Goal: Task Accomplishment & Management: Complete application form

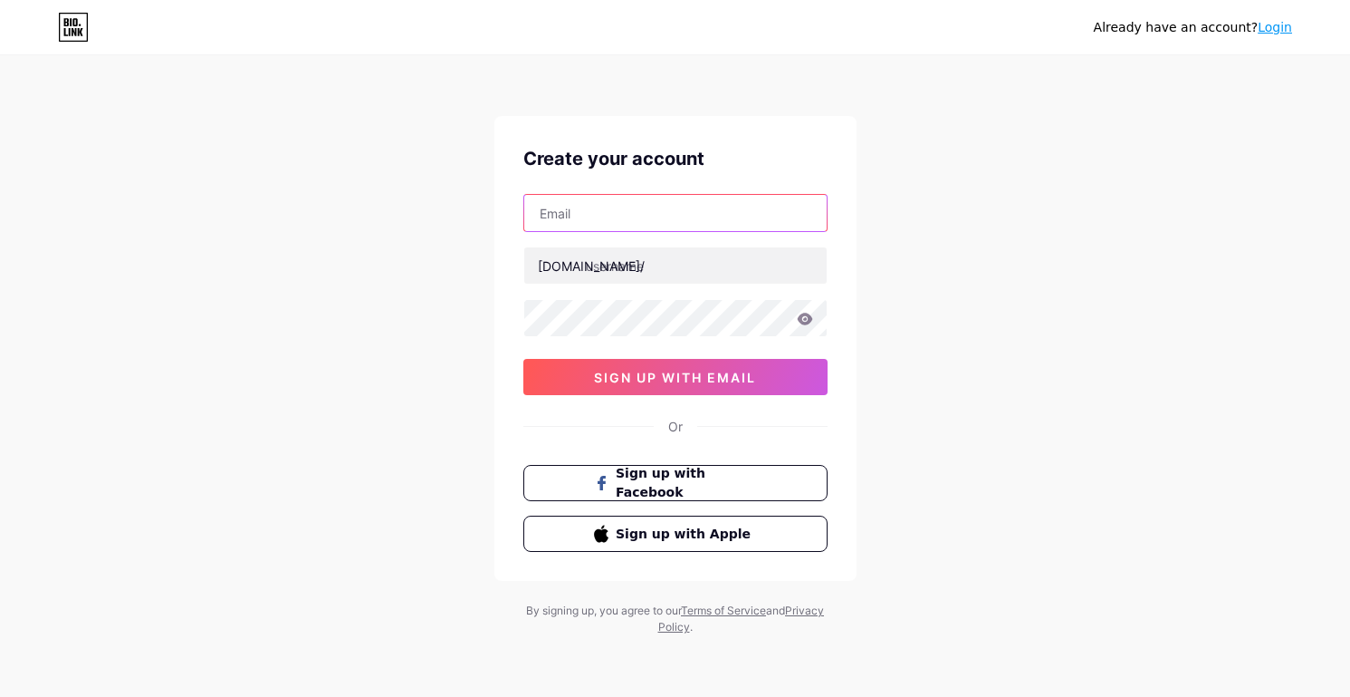
click at [584, 216] on input "text" at bounding box center [675, 213] width 303 height 36
click at [617, 211] on input "[EMAIL_ADDRESS][DOMAIN_NAME]" at bounding box center [675, 213] width 303 height 36
type input "[EMAIL_ADDRESS][DOMAIN_NAME]"
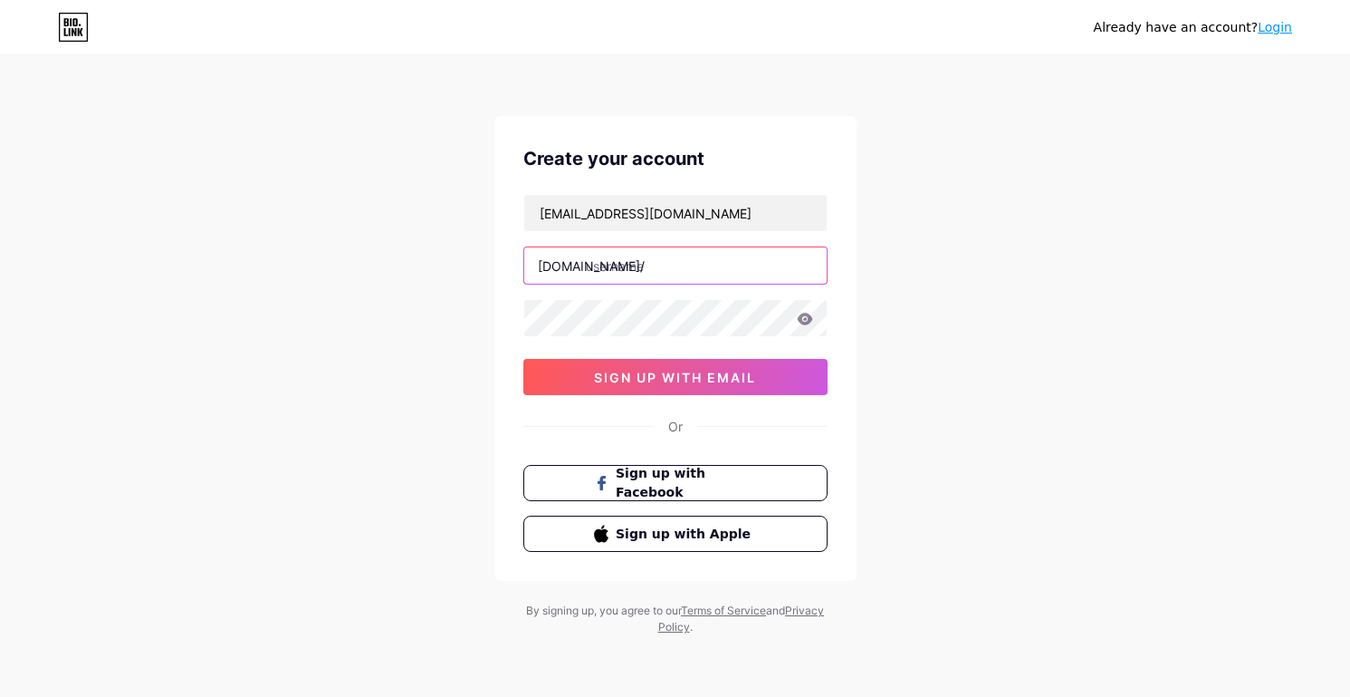
click at [623, 266] on input "text" at bounding box center [675, 265] width 303 height 36
type input "getmanensemble"
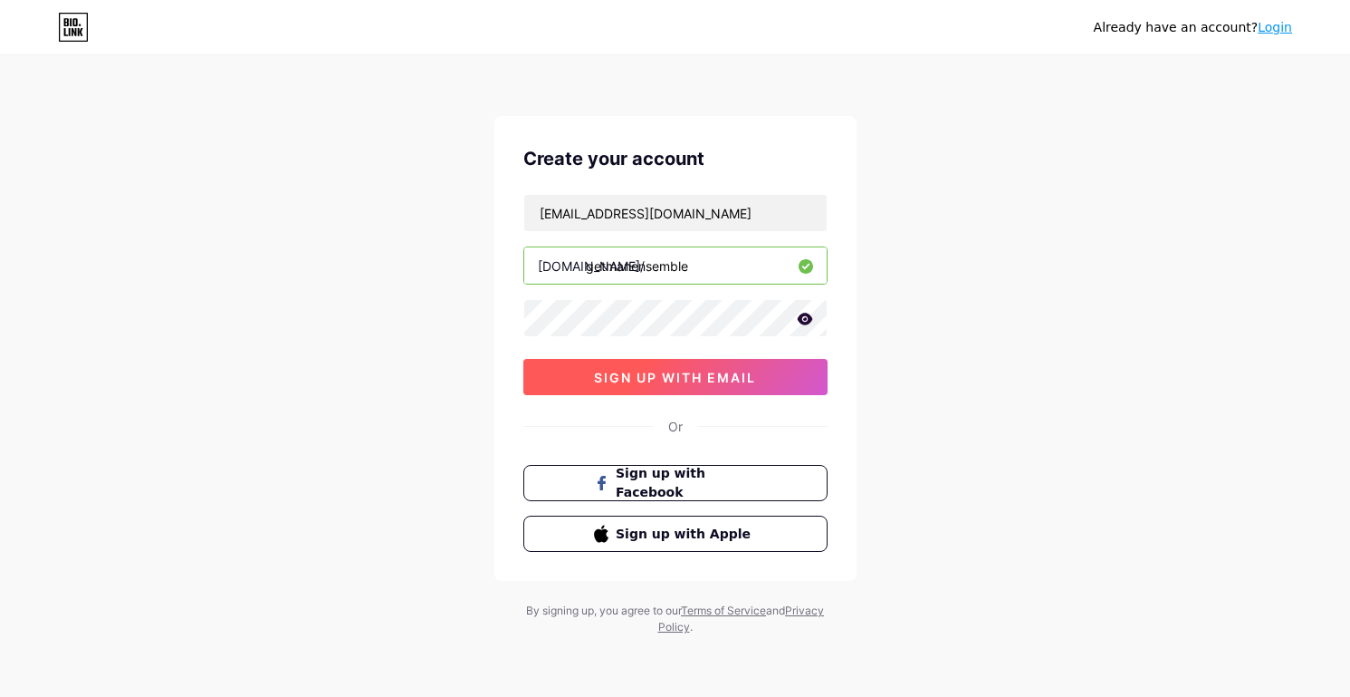
click at [653, 370] on span "sign up with email" at bounding box center [675, 377] width 162 height 15
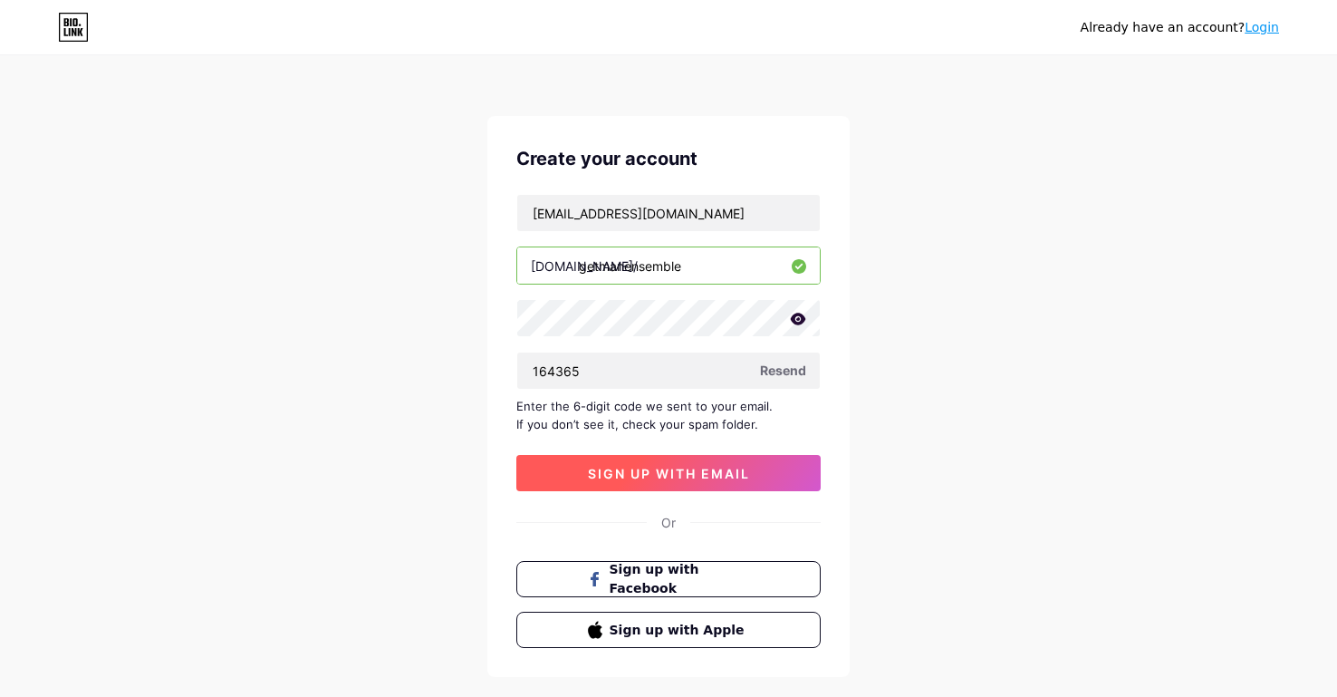
type input "164365"
click at [634, 477] on span "sign up with email" at bounding box center [669, 473] width 162 height 15
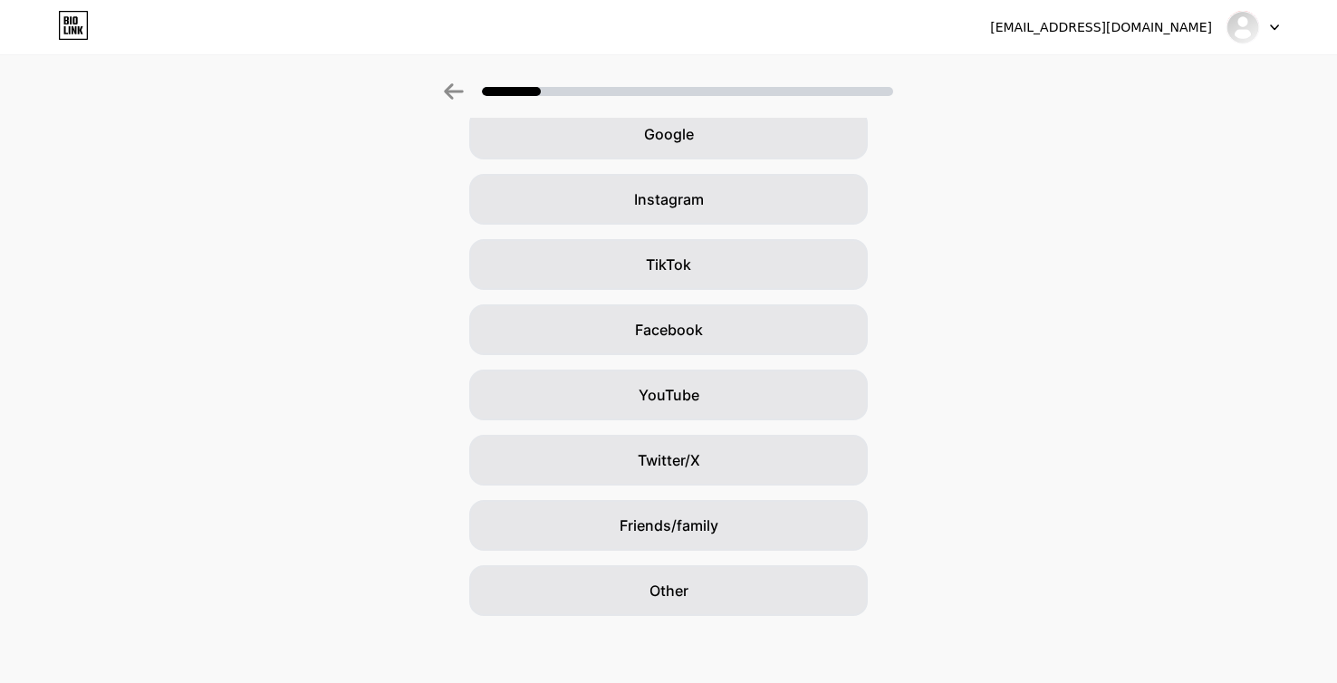
scroll to position [98, 0]
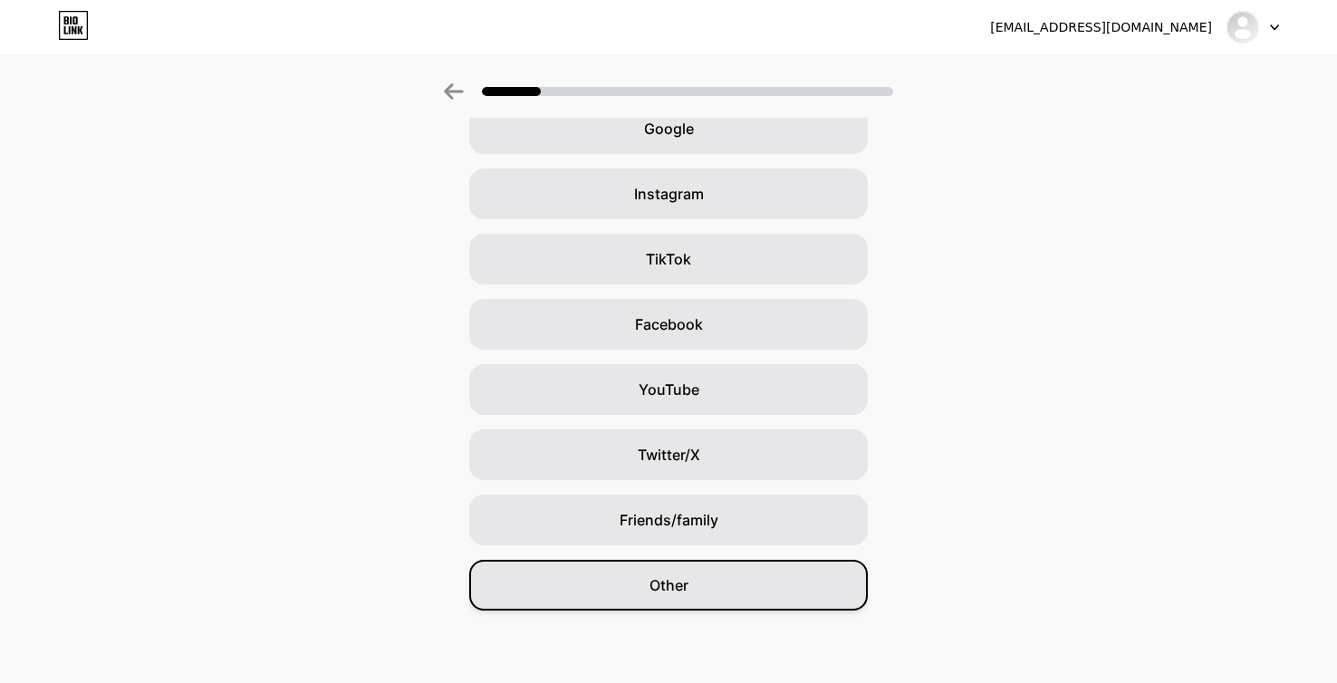
click at [679, 590] on span "Other" at bounding box center [668, 585] width 39 height 22
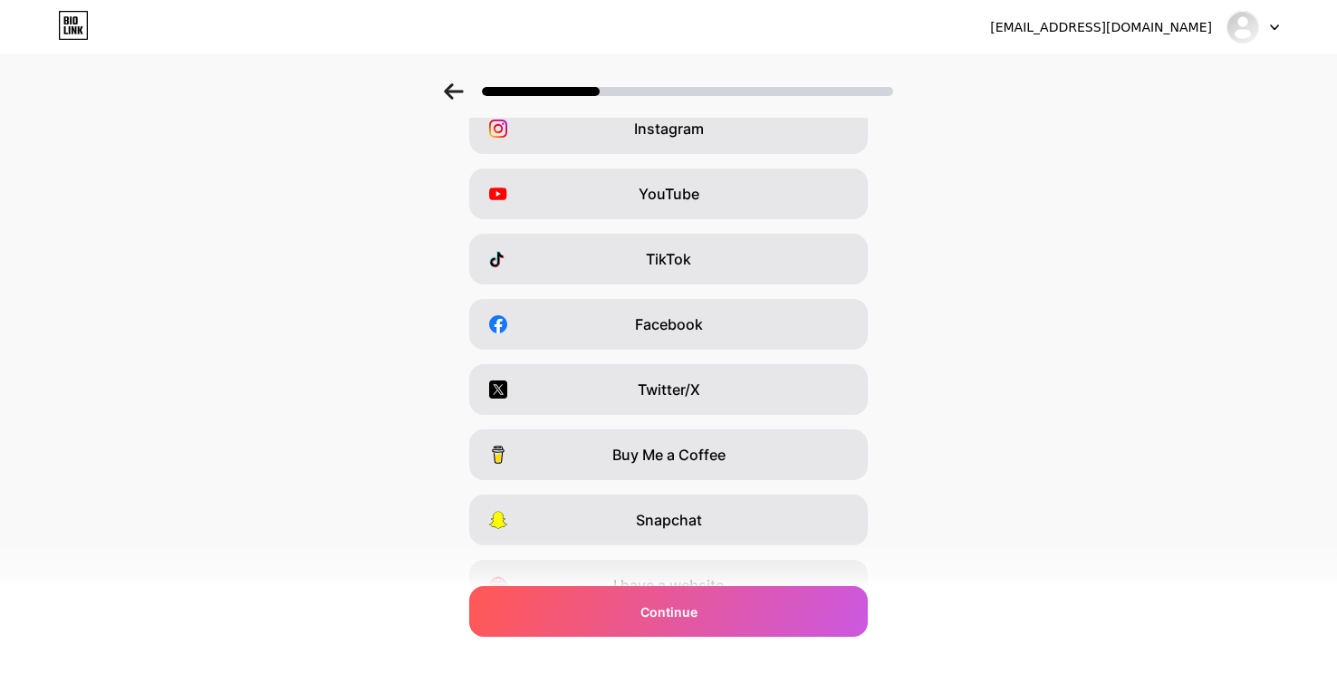
scroll to position [0, 0]
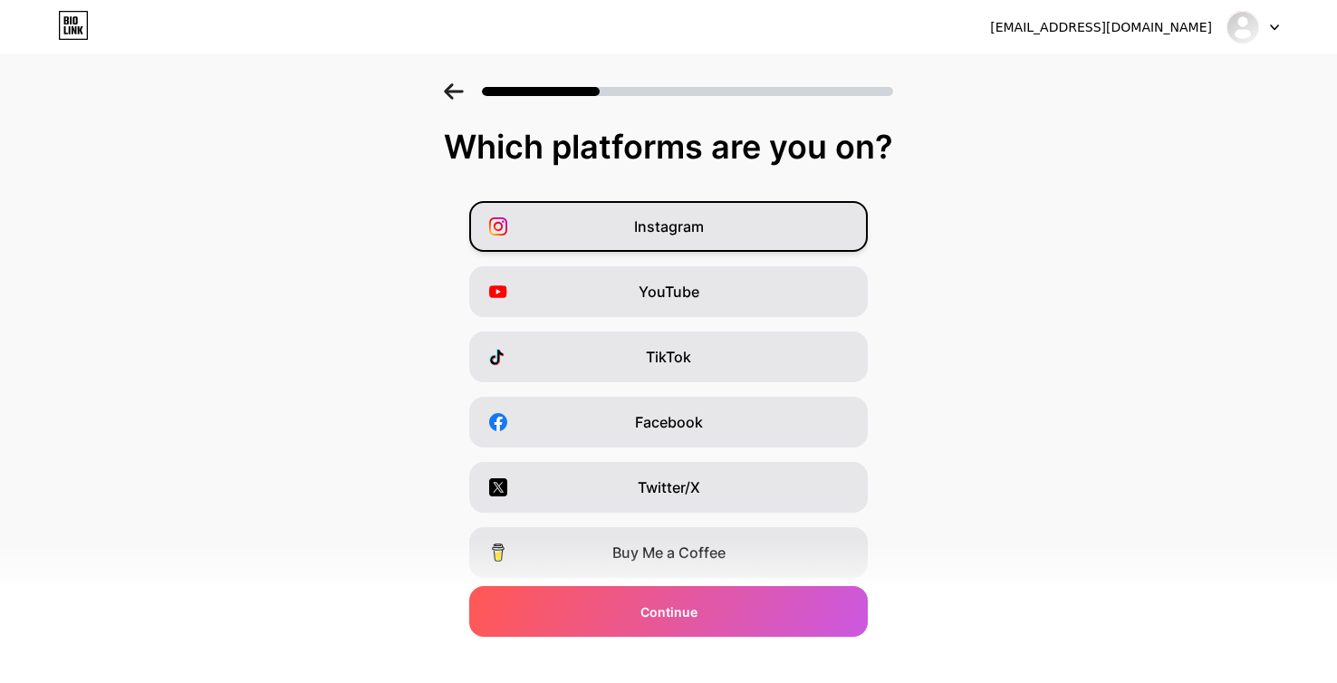
click at [522, 224] on span at bounding box center [505, 226] width 33 height 18
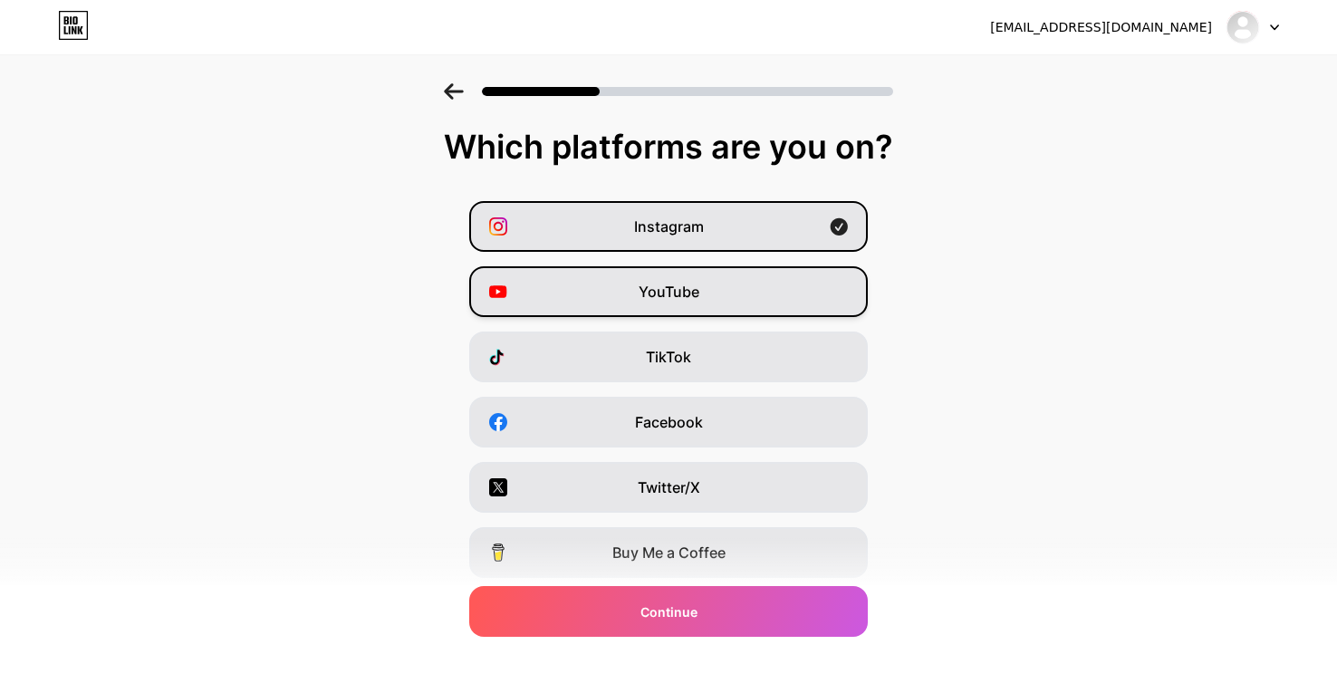
click at [542, 295] on div "YouTube" at bounding box center [668, 291] width 399 height 51
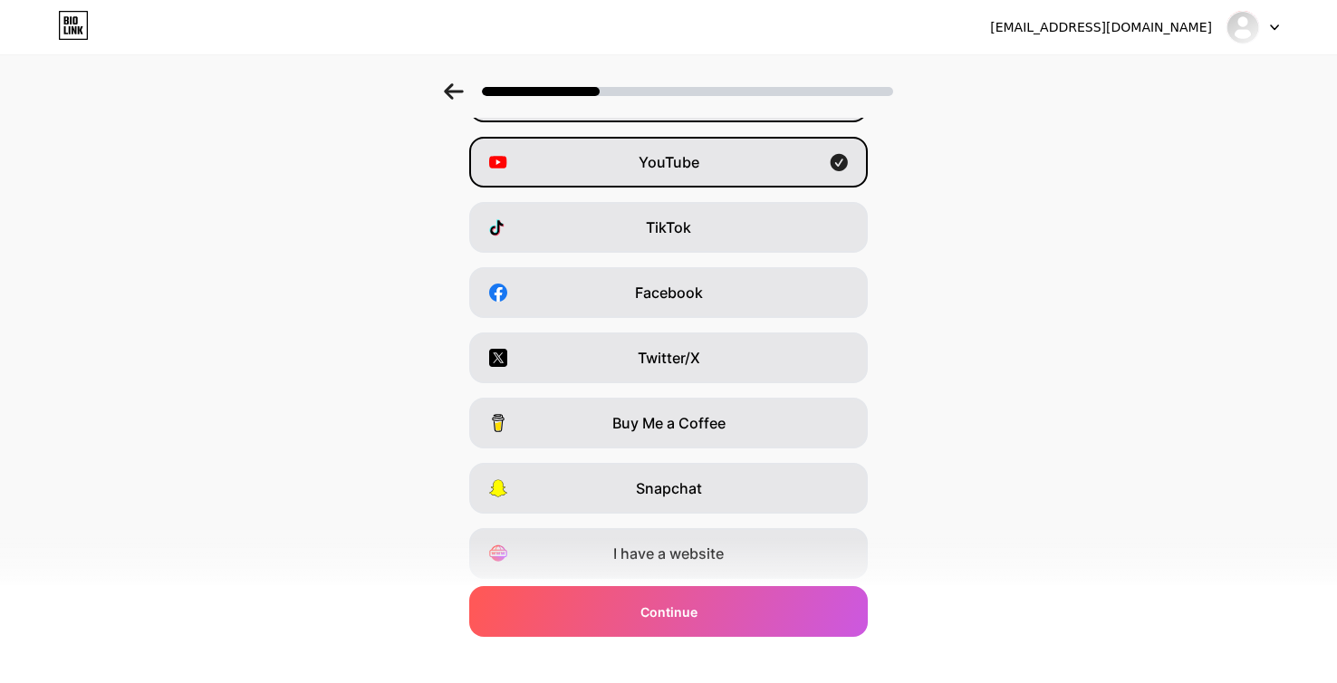
scroll to position [173, 0]
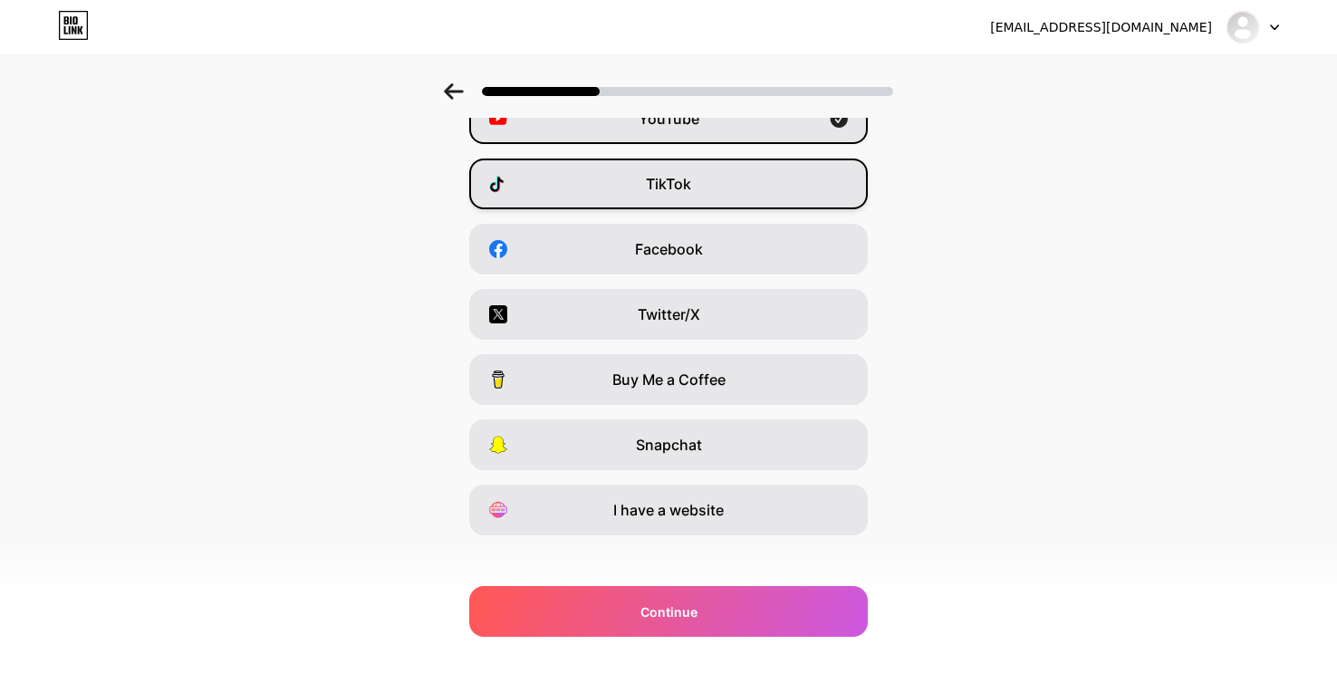
click at [576, 183] on div "TikTok" at bounding box center [668, 184] width 399 height 51
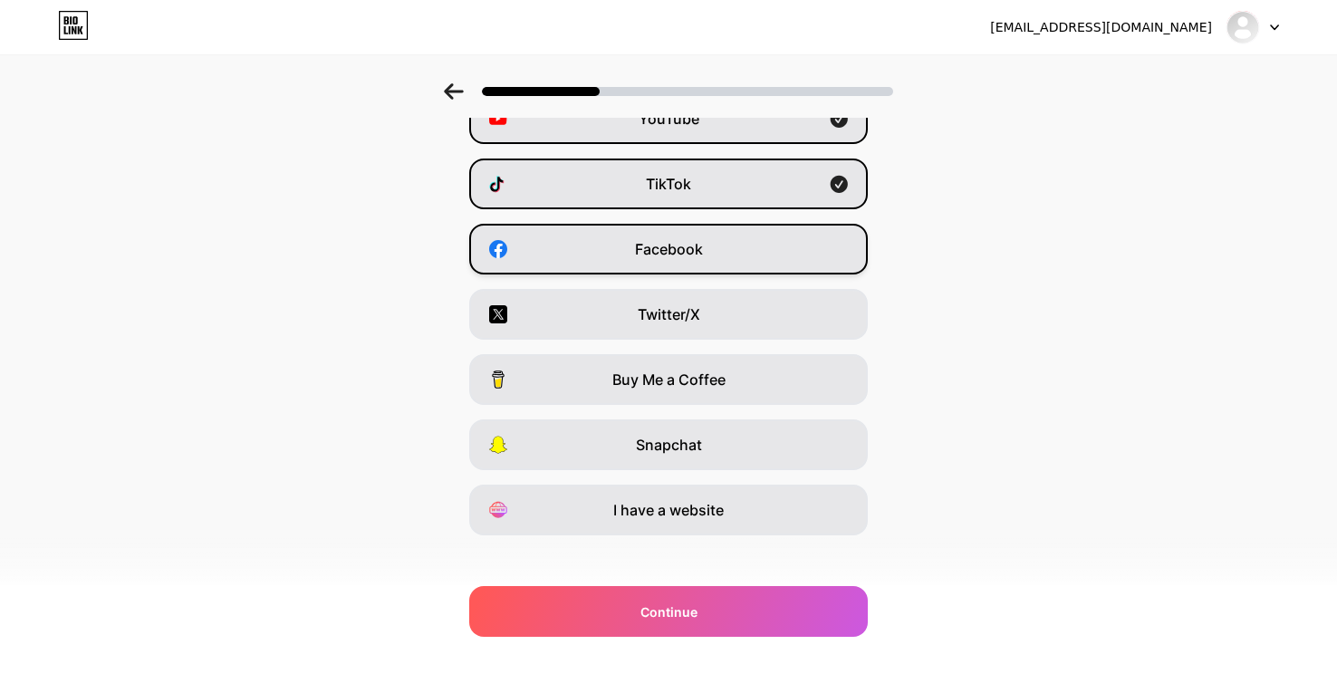
click at [563, 248] on div "Facebook" at bounding box center [668, 249] width 399 height 51
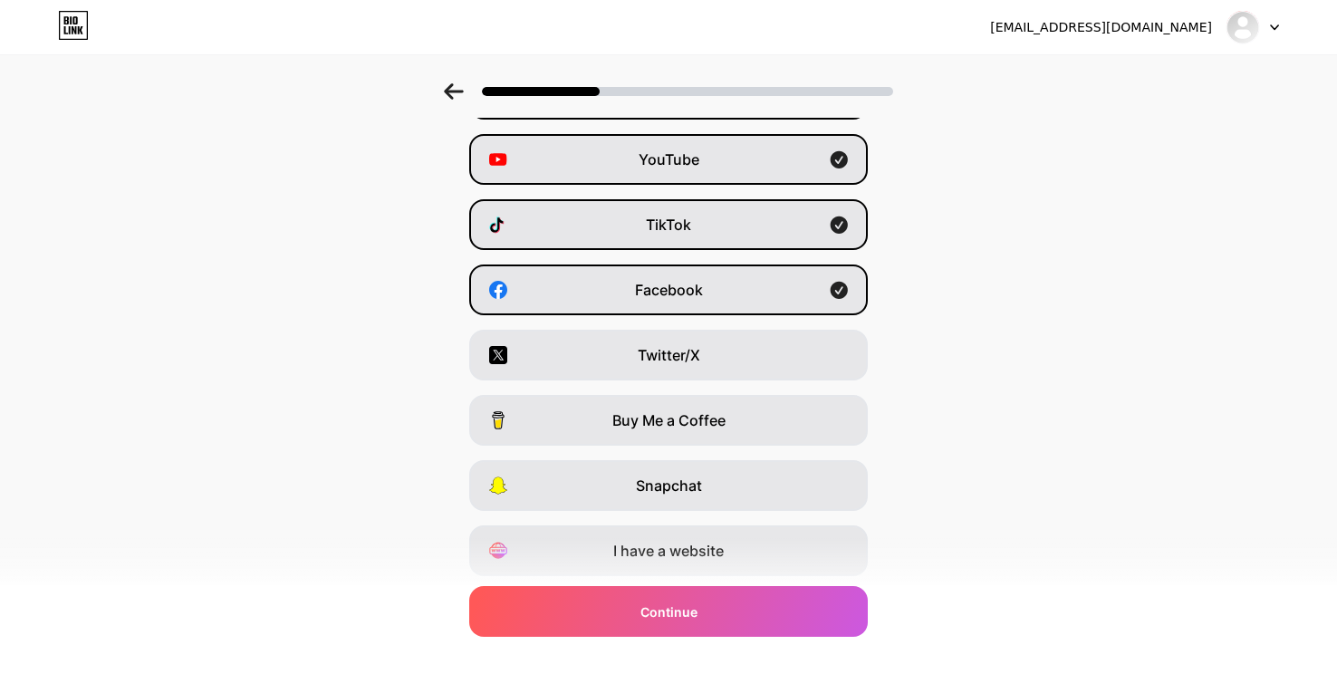
scroll to position [188, 0]
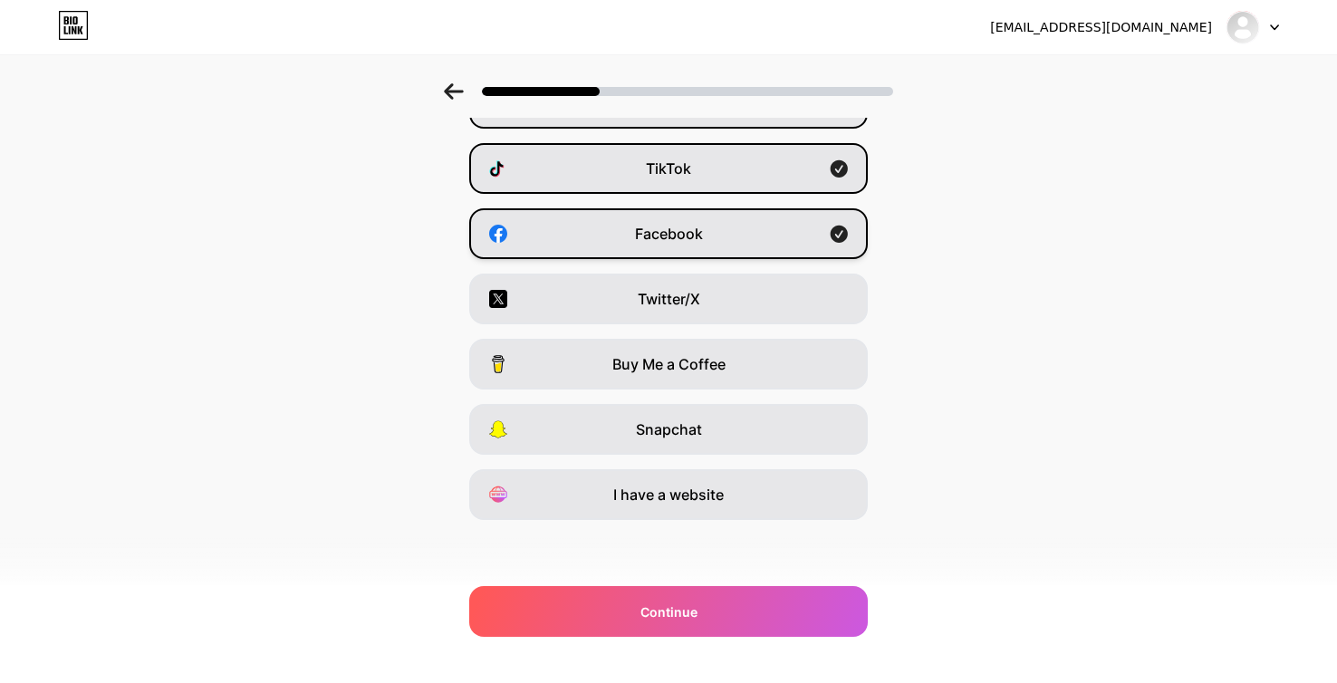
click at [840, 235] on icon at bounding box center [839, 234] width 17 height 17
click at [847, 176] on icon at bounding box center [839, 168] width 17 height 17
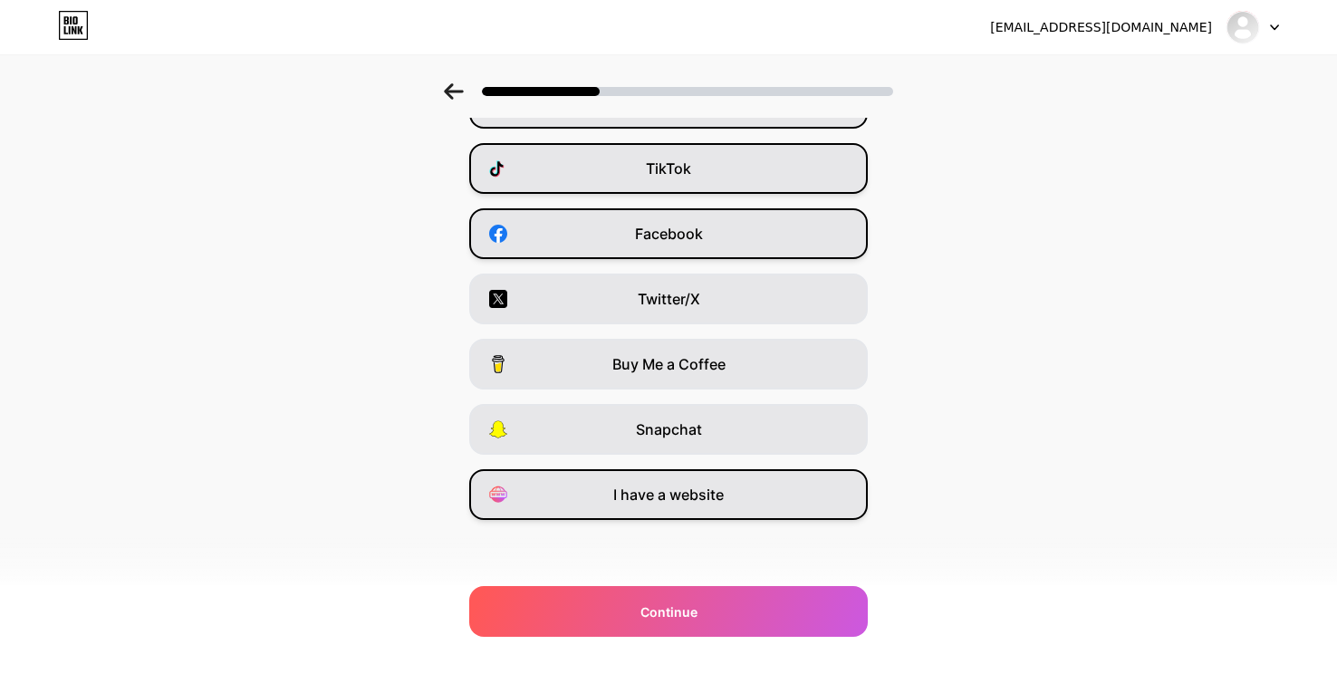
click at [681, 498] on span "I have a website" at bounding box center [668, 495] width 110 height 22
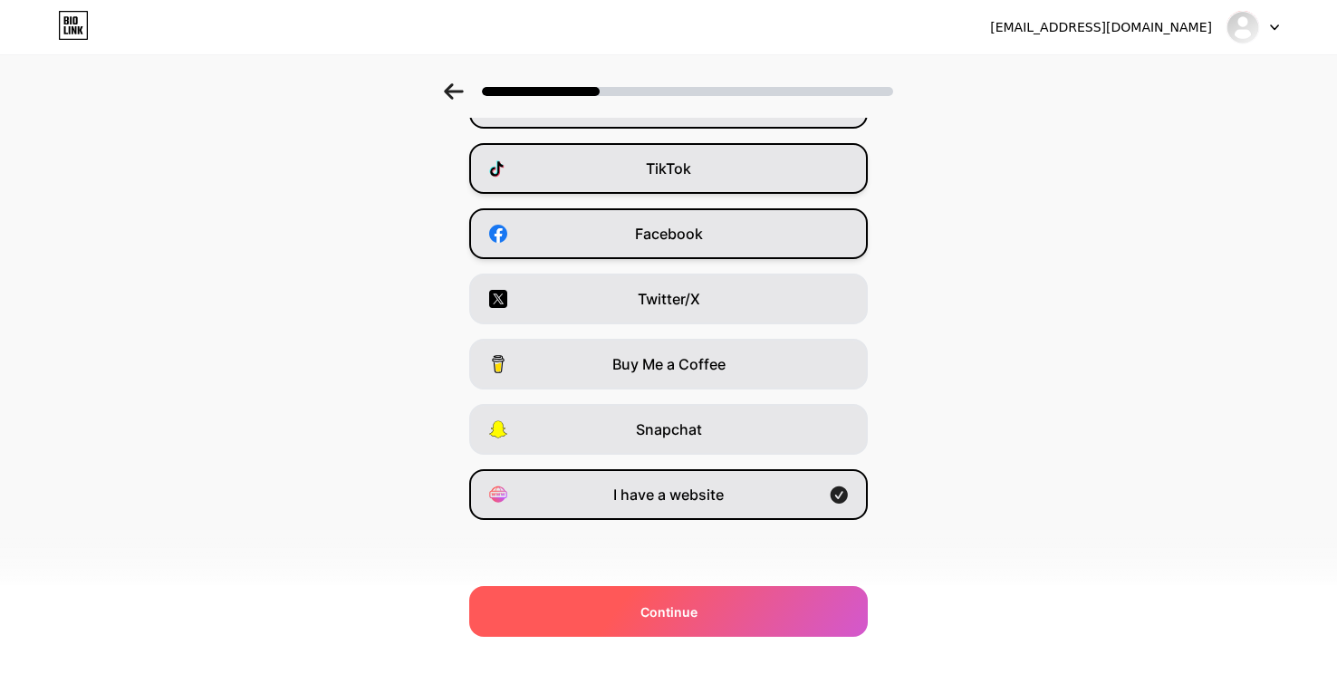
click at [646, 610] on div "Continue" at bounding box center [668, 611] width 399 height 51
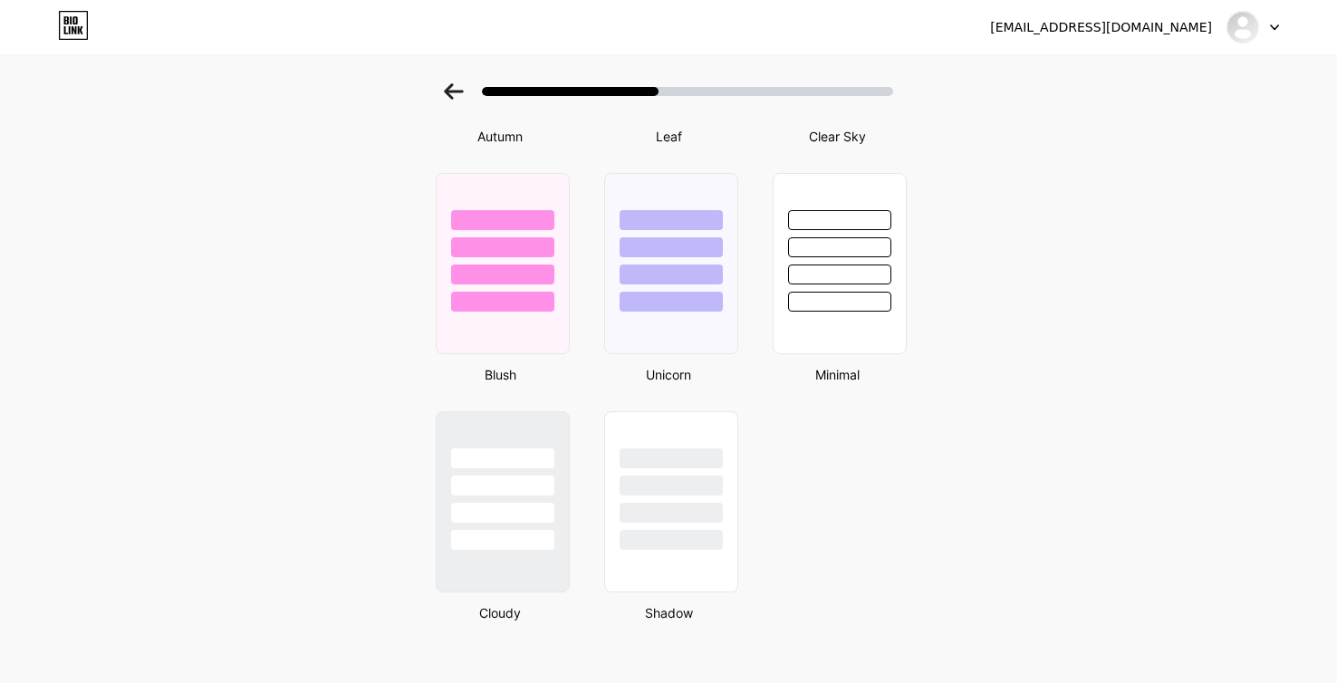
scroll to position [1464, 0]
click at [802, 324] on div at bounding box center [840, 262] width 138 height 187
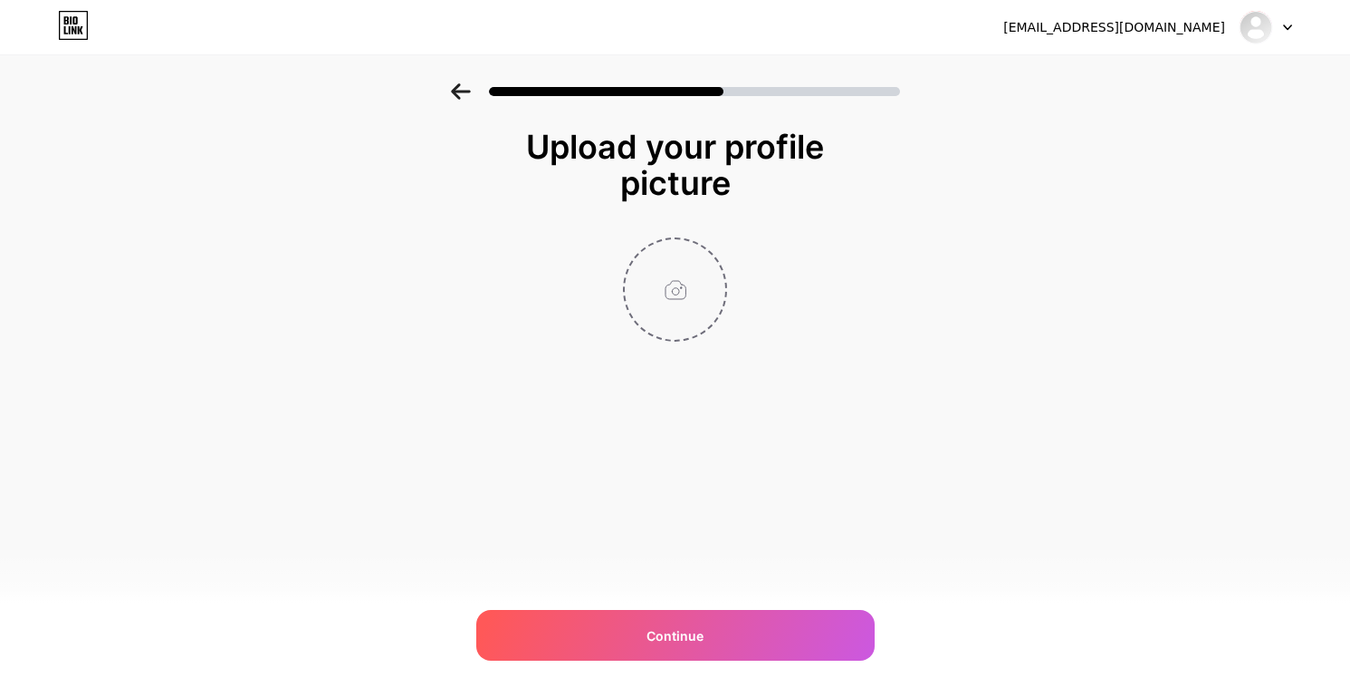
type input "C:\fakepath\GE logo color-02.png"
click at [718, 252] on icon at bounding box center [717, 250] width 6 height 6
type input "C:\fakepath\Танцоры-01.png"
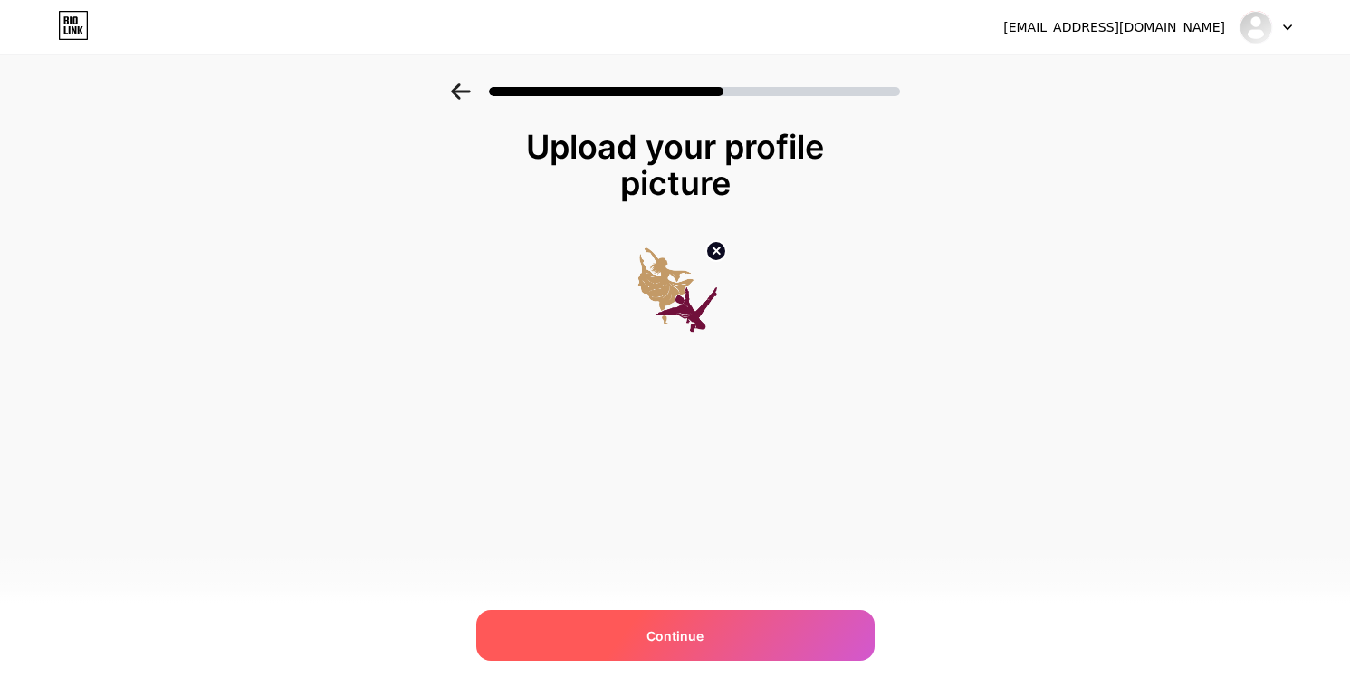
click at [723, 633] on div "Continue" at bounding box center [675, 635] width 399 height 51
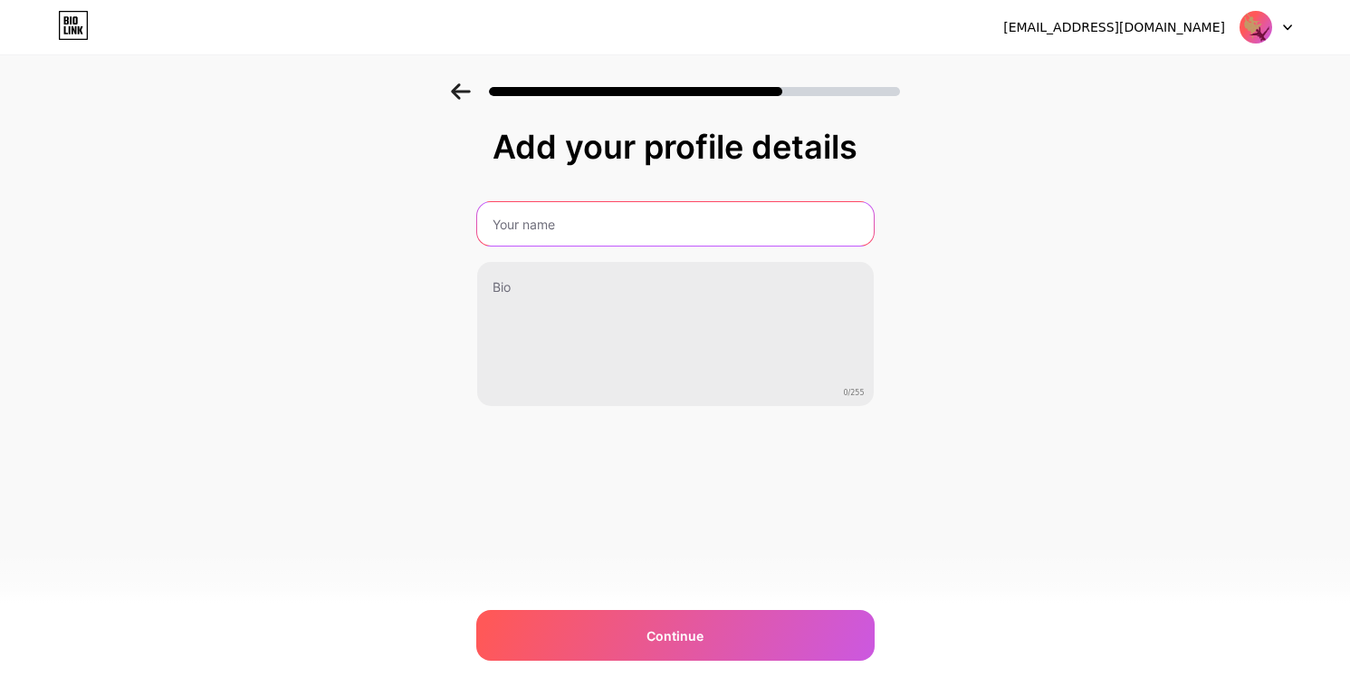
click at [552, 224] on input "text" at bounding box center [675, 223] width 397 height 43
type input "[PERSON_NAME] Ensemble"
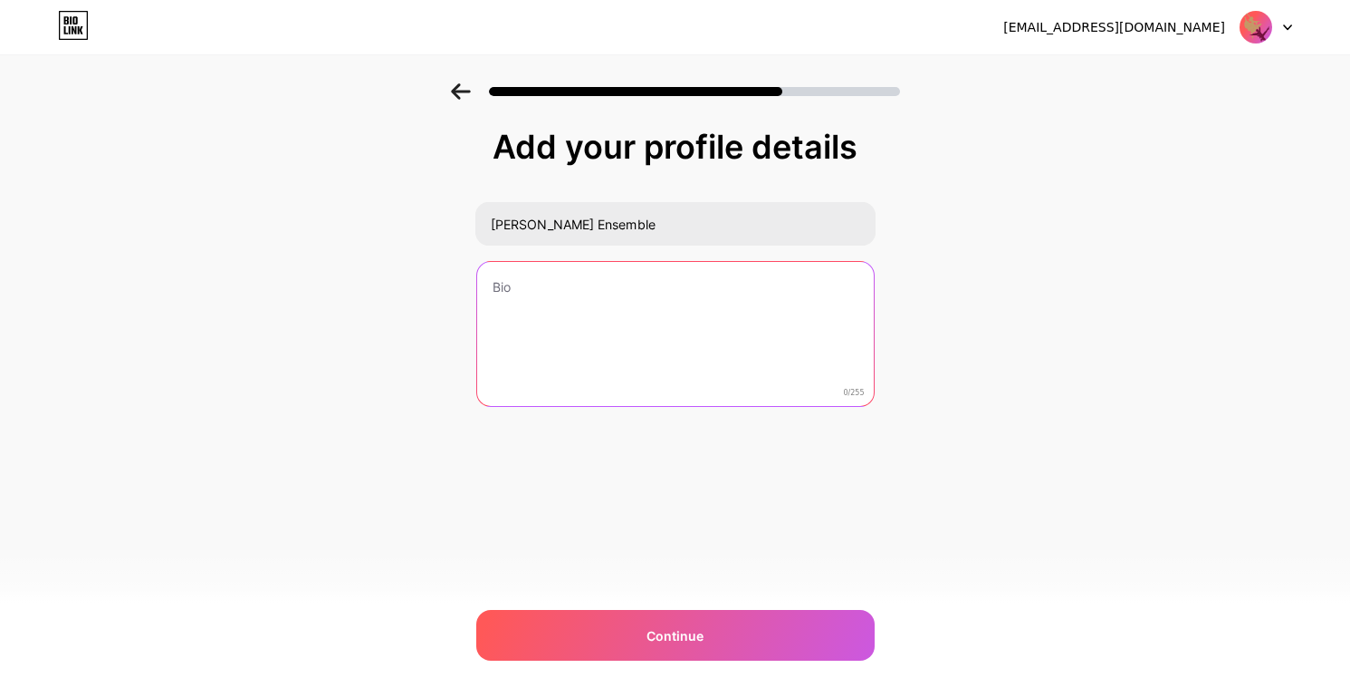
click at [576, 287] on textarea at bounding box center [675, 335] width 397 height 146
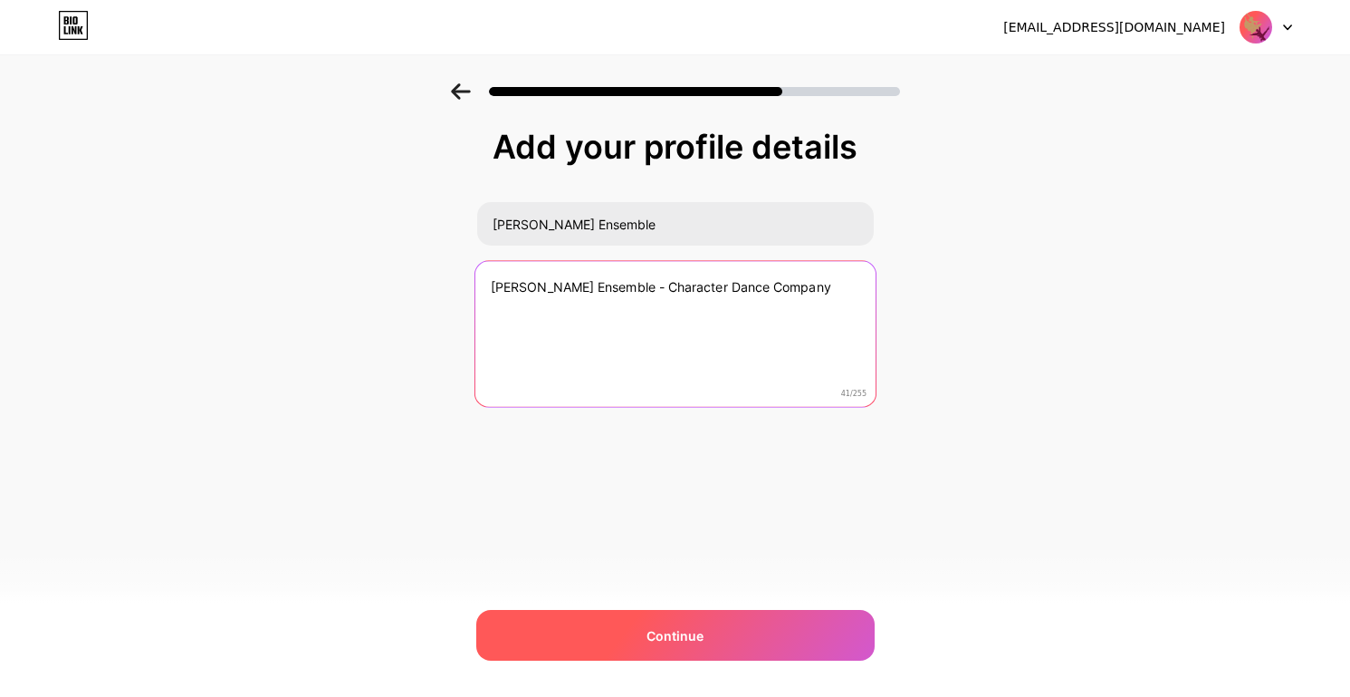
type textarea "[PERSON_NAME] Ensemble - Character Dance Company"
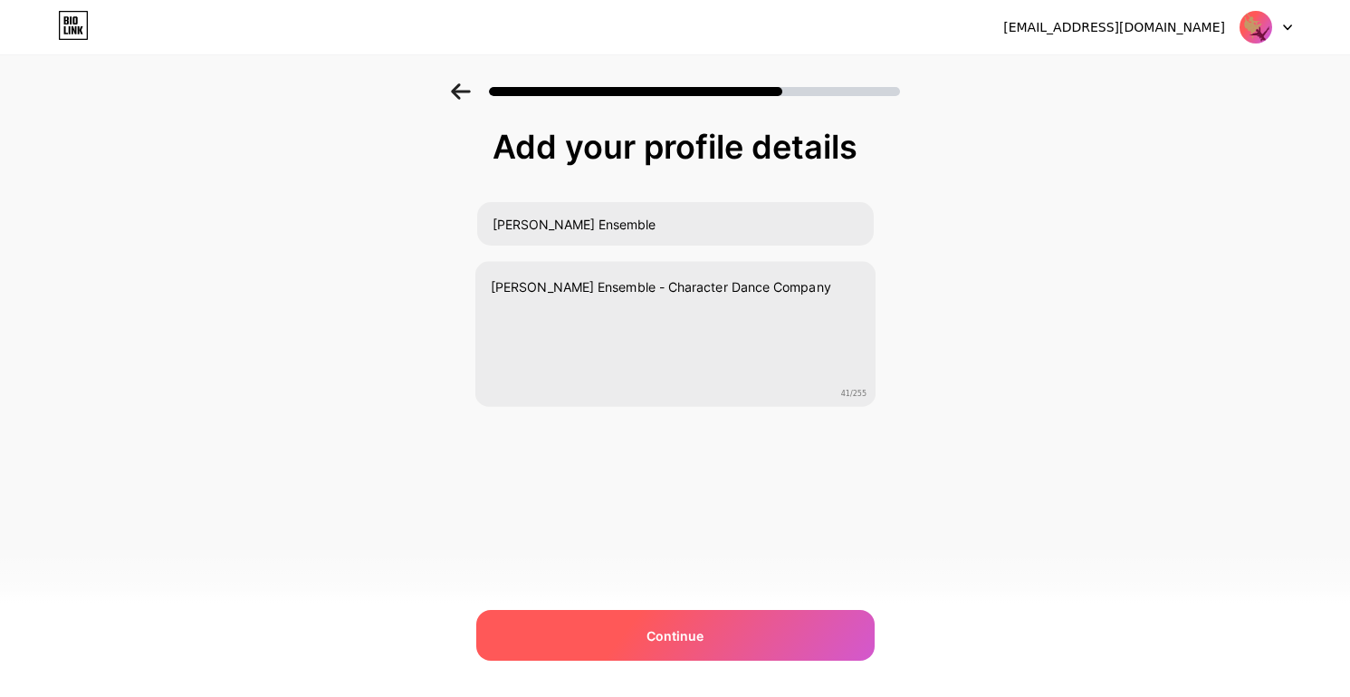
click at [595, 630] on div "Continue" at bounding box center [675, 635] width 399 height 51
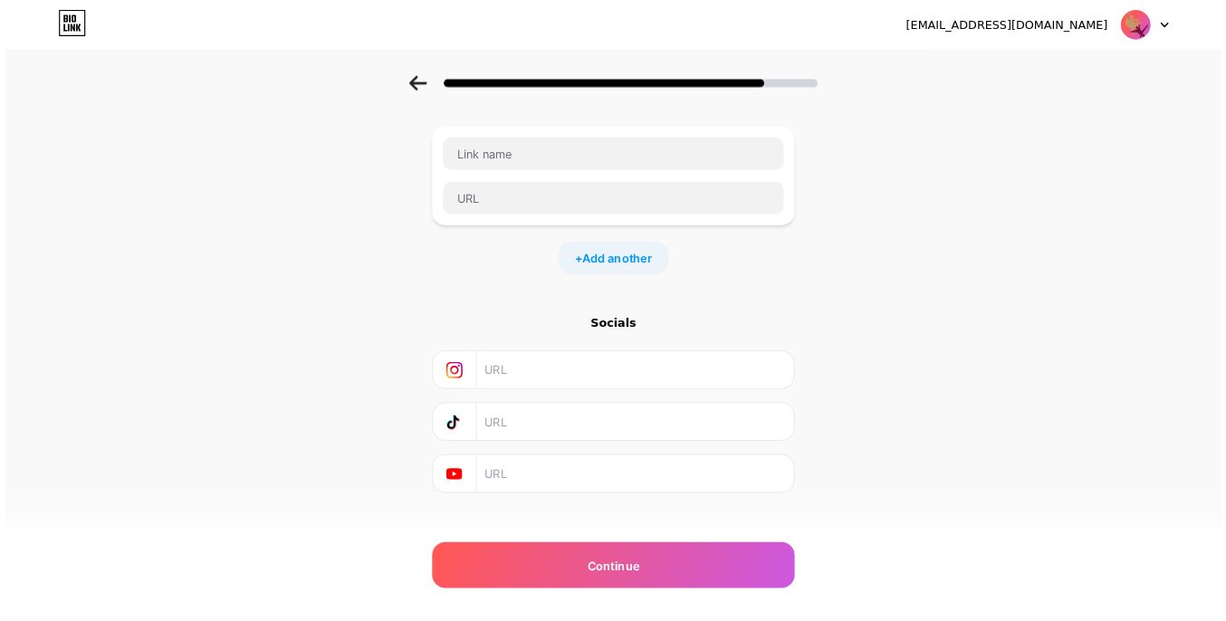
scroll to position [87, 0]
click at [560, 520] on input "text" at bounding box center [691, 521] width 329 height 41
paste input "[URL][DOMAIN_NAME]"
type input "[URL][DOMAIN_NAME]"
click at [586, 414] on input "text" at bounding box center [691, 407] width 329 height 41
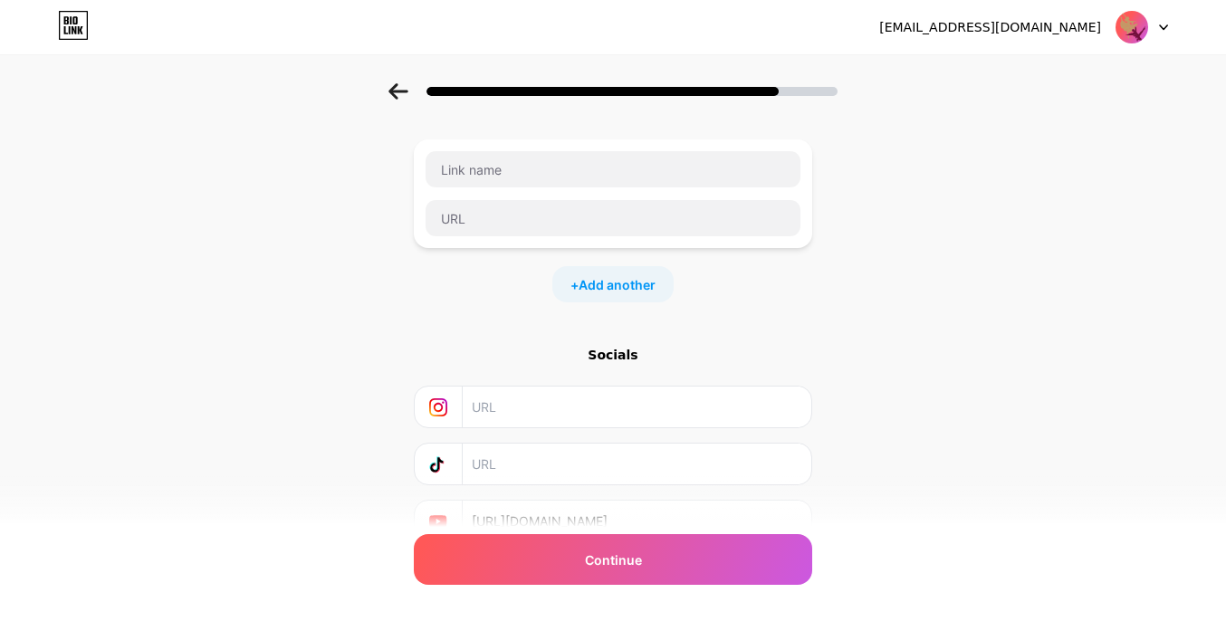
click at [531, 409] on input "text" at bounding box center [636, 407] width 329 height 41
paste input "[URL][DOMAIN_NAME]"
drag, startPoint x: 598, startPoint y: 408, endPoint x: 905, endPoint y: 427, distance: 307.6
click at [905, 427] on div "Start with a link Add anything you want your followers to see. + Add another So…" at bounding box center [613, 314] width 1226 height 637
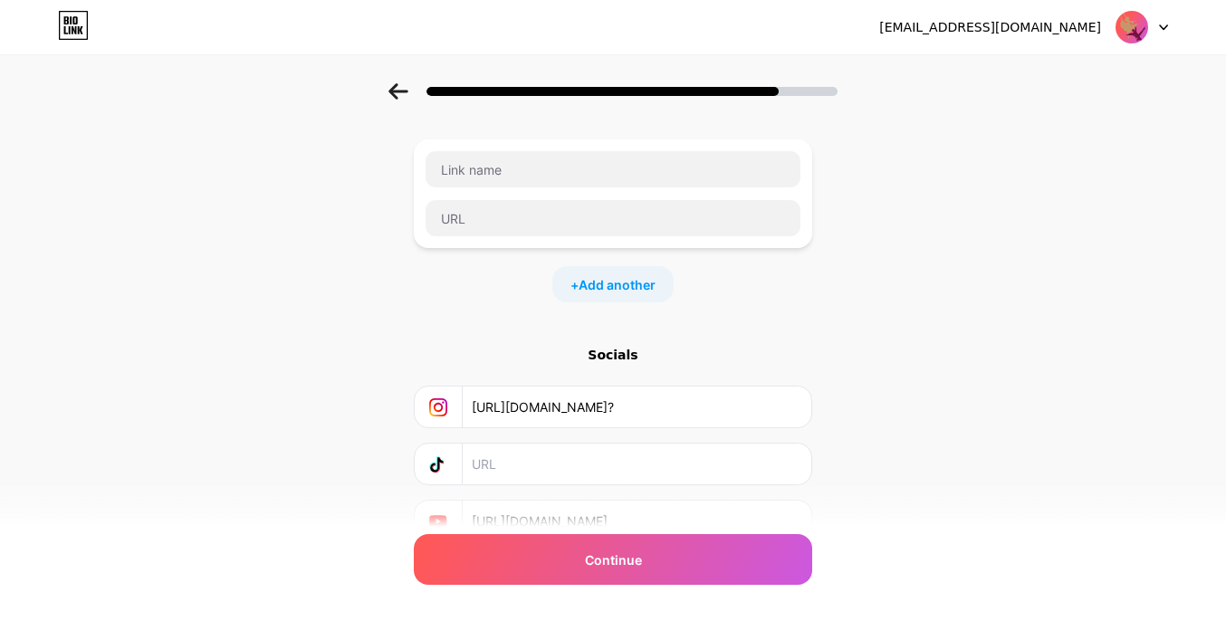
scroll to position [0, 0]
click at [478, 408] on input "[URL][DOMAIN_NAME]" at bounding box center [636, 407] width 329 height 41
drag, startPoint x: 478, startPoint y: 408, endPoint x: 762, endPoint y: 411, distance: 283.5
click at [762, 411] on input "[URL][DOMAIN_NAME]" at bounding box center [636, 407] width 329 height 41
type input "[URL][DOMAIN_NAME]"
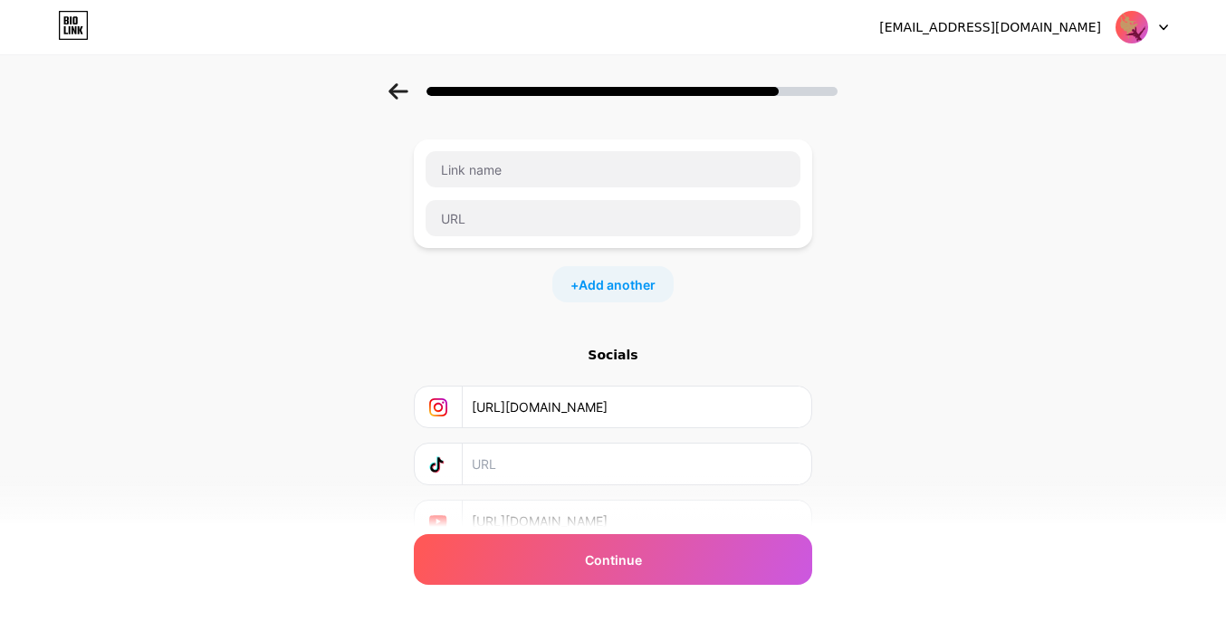
click at [893, 377] on div "Start with a link Add anything you want your followers to see. + Add another So…" at bounding box center [613, 314] width 1226 height 637
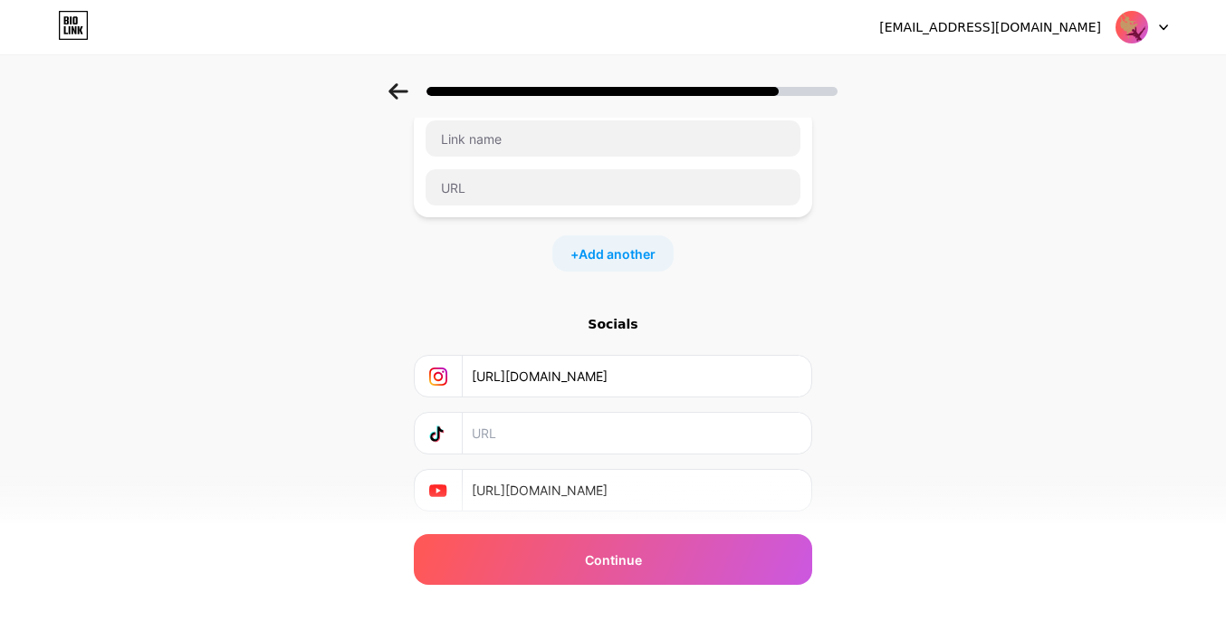
scroll to position [171, 0]
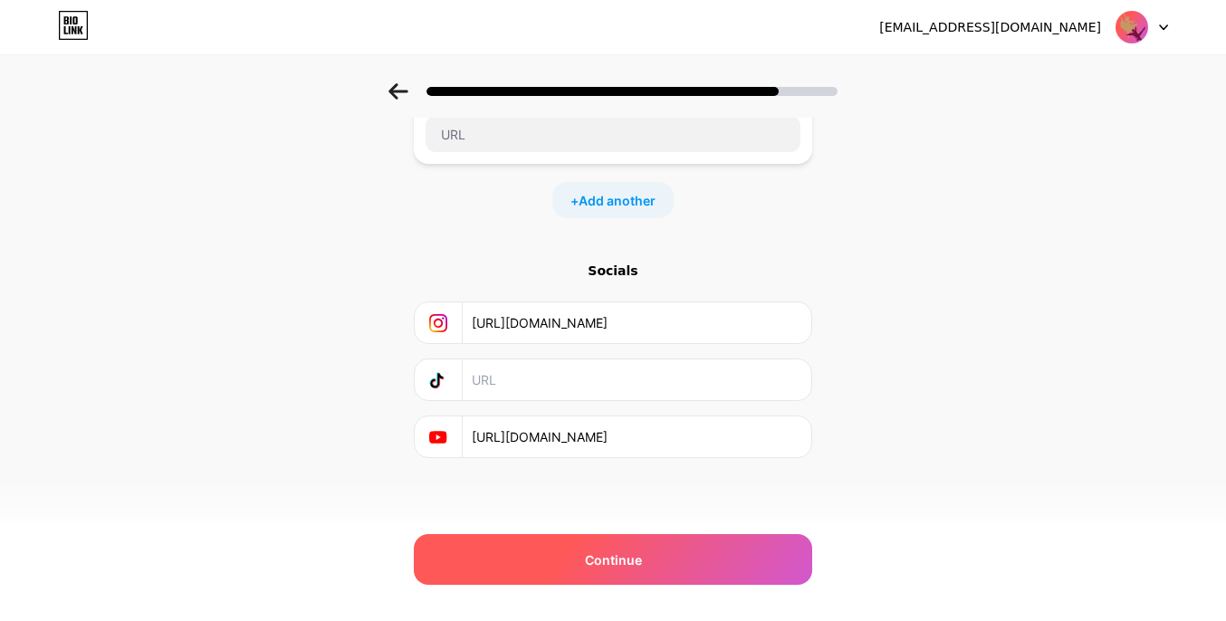
click at [698, 566] on div "Continue" at bounding box center [613, 559] width 399 height 51
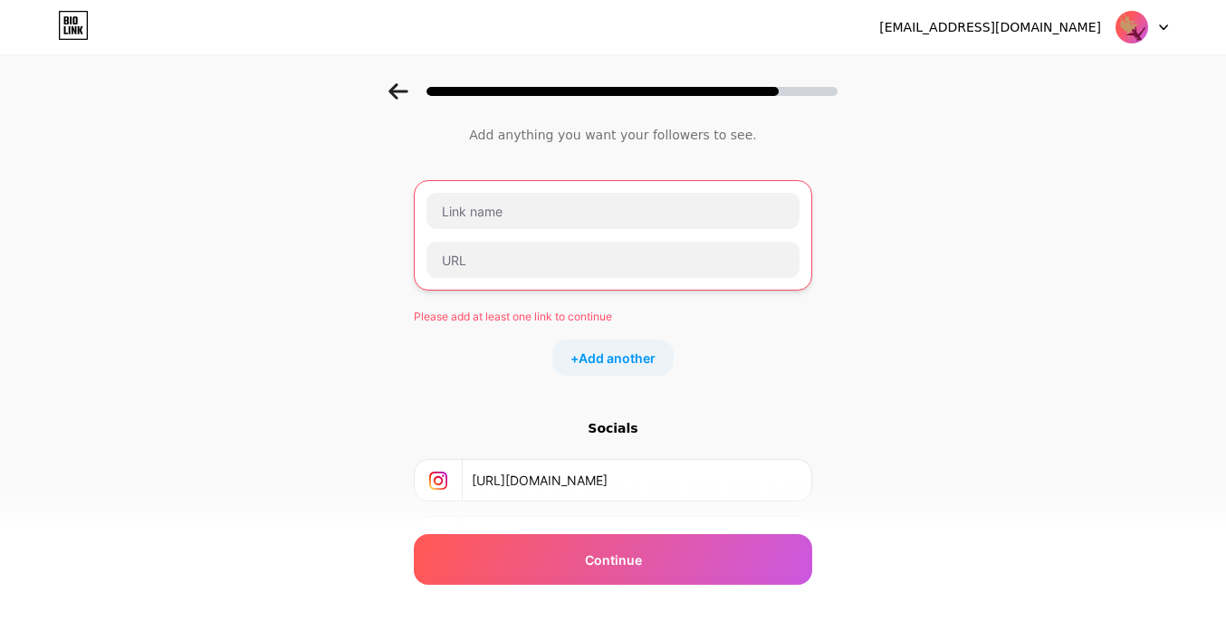
scroll to position [0, 0]
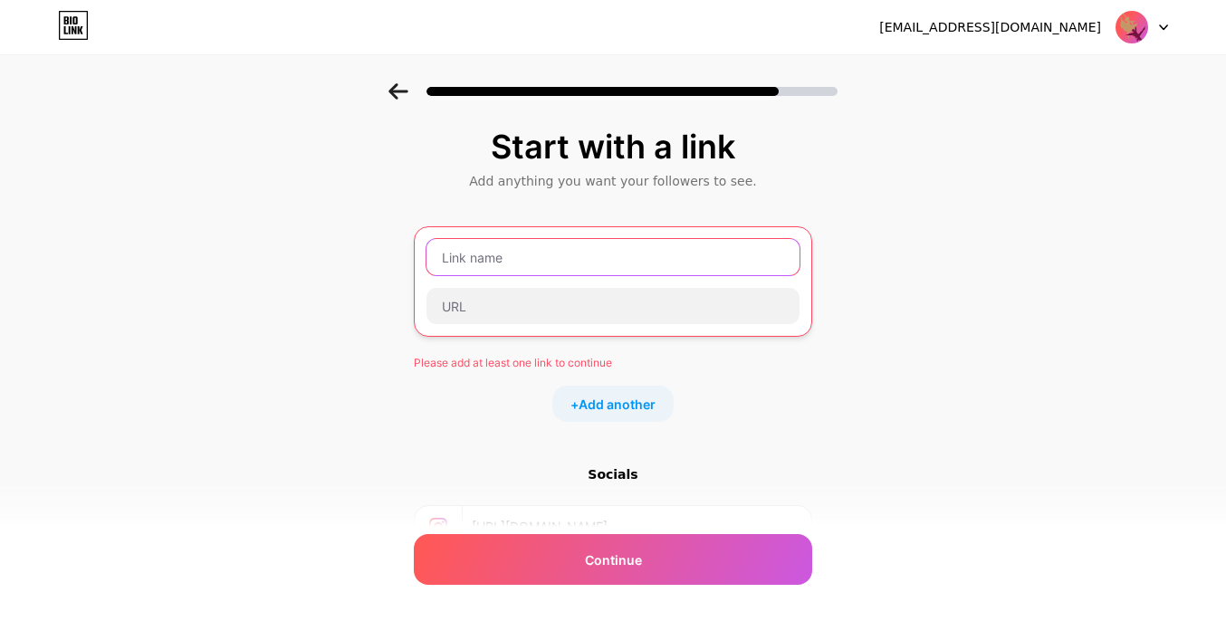
click at [499, 251] on input "text" at bounding box center [613, 257] width 373 height 36
type input "Ы"
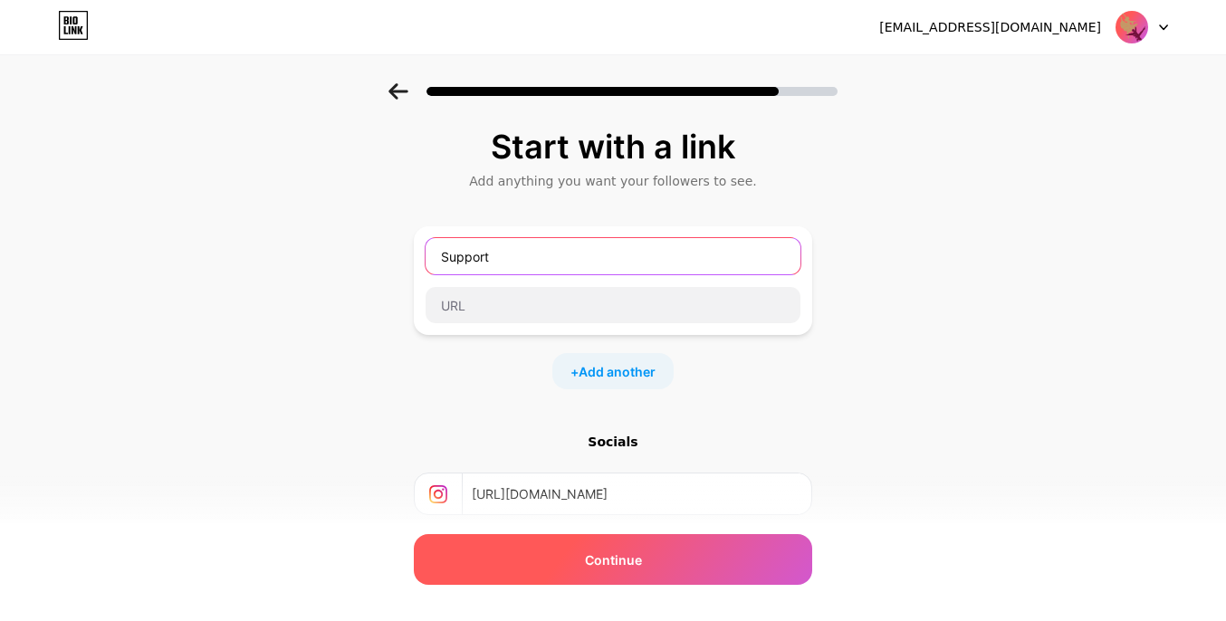
type input "Support"
click at [611, 561] on span "Continue" at bounding box center [613, 560] width 57 height 19
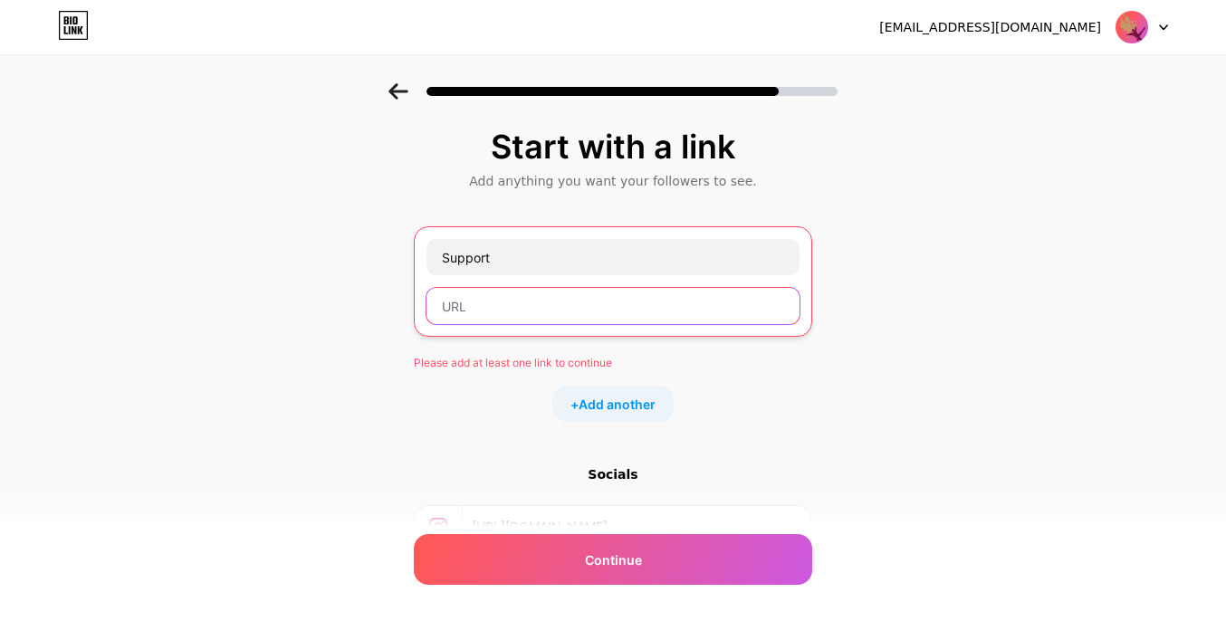
click at [544, 314] on input "text" at bounding box center [613, 306] width 373 height 36
click at [792, 401] on div "+ Add another" at bounding box center [613, 404] width 399 height 36
click at [1164, 27] on icon at bounding box center [1163, 27] width 7 height 5
click at [1079, 224] on div "Start with a link Add anything you want your followers to see. Support Please a…" at bounding box center [613, 417] width 1226 height 669
